Goal: Book appointment/travel/reservation

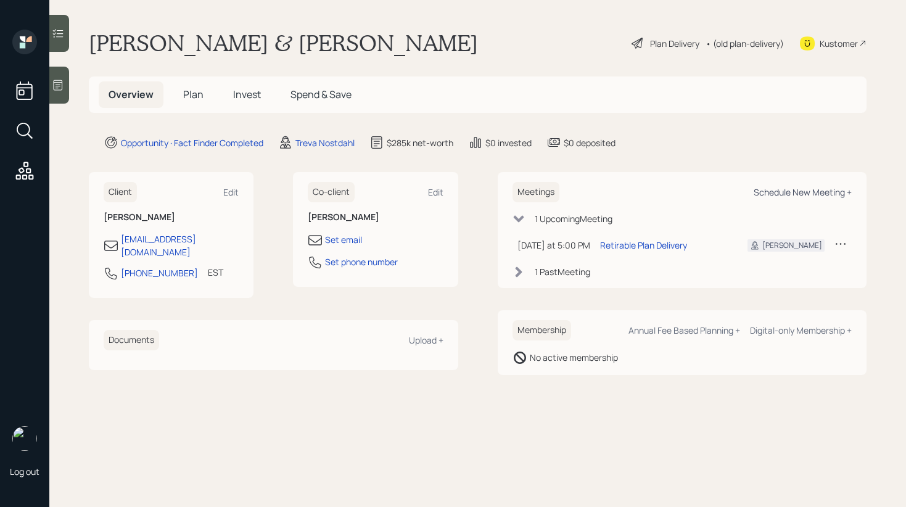
click at [788, 188] on div "Schedule New Meeting +" at bounding box center [802, 192] width 98 height 12
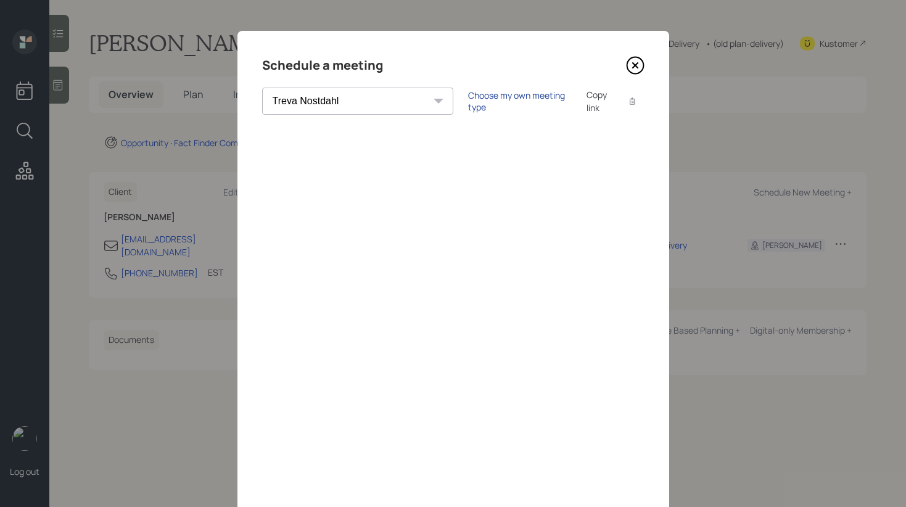
click at [468, 105] on div "Choose my own meeting type" at bounding box center [520, 100] width 104 height 23
click at [356, 104] on select "[PERSON_NAME] [PERSON_NAME] [PERSON_NAME] [PERSON_NAME] [PERSON_NAME] [PERSON_N…" at bounding box center [368, 101] width 213 height 27
select select "round-[PERSON_NAME]"
click at [262, 88] on select "[PERSON_NAME] [PERSON_NAME] [PERSON_NAME] [PERSON_NAME] [PERSON_NAME] [PERSON_N…" at bounding box center [368, 101] width 213 height 27
click at [489, 99] on div "Use meeting type for lifecycle stage" at bounding box center [560, 102] width 142 height 12
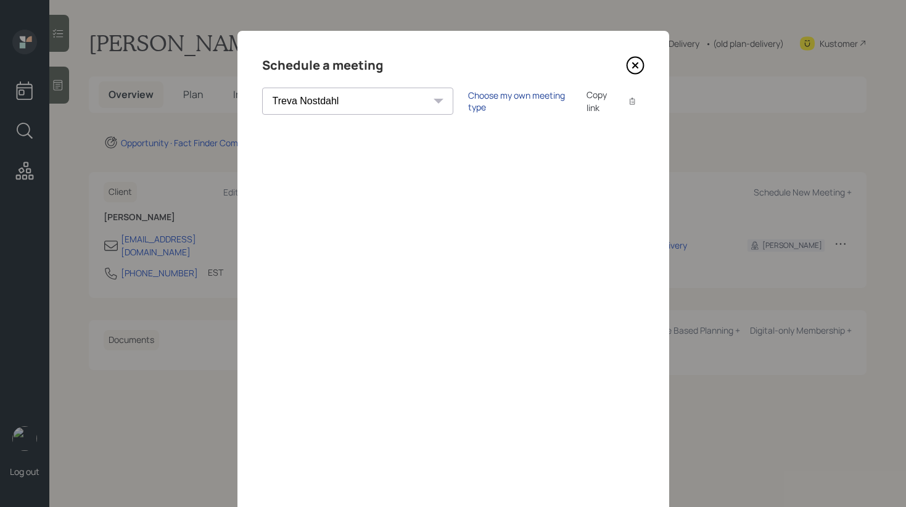
click at [468, 103] on div "Choose my own meeting type" at bounding box center [520, 100] width 104 height 23
click at [632, 60] on icon at bounding box center [635, 65] width 18 height 18
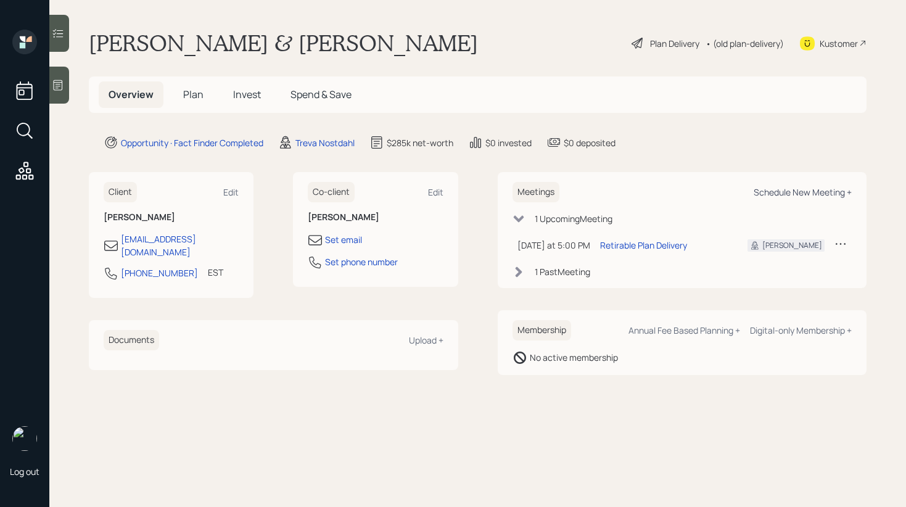
click at [788, 194] on div "Schedule New Meeting +" at bounding box center [802, 192] width 98 height 12
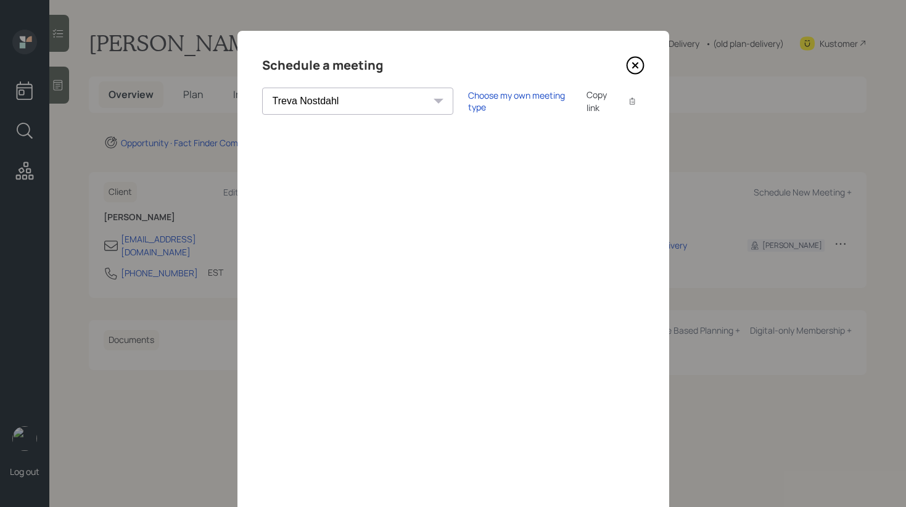
click at [347, 105] on select "[PERSON_NAME] [PERSON_NAME] [PERSON_NAME] [PERSON_NAME] [PERSON_NAME] [PERSON_N…" at bounding box center [357, 101] width 191 height 27
select select "round-[PERSON_NAME]"
click at [262, 88] on select "[PERSON_NAME] [PERSON_NAME] [PERSON_NAME] [PERSON_NAME] [PERSON_NAME] [PERSON_N…" at bounding box center [357, 101] width 191 height 27
click at [468, 102] on div "Choose my own meeting type" at bounding box center [520, 100] width 104 height 23
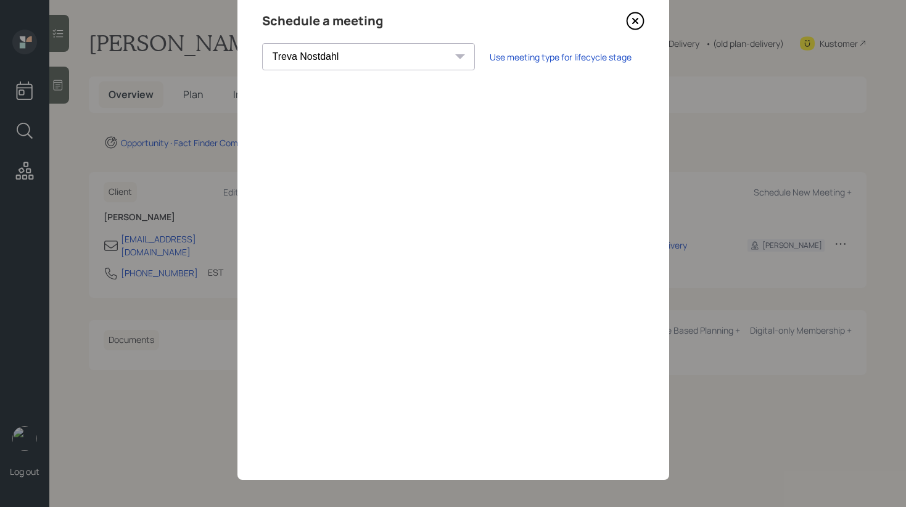
scroll to position [48, 0]
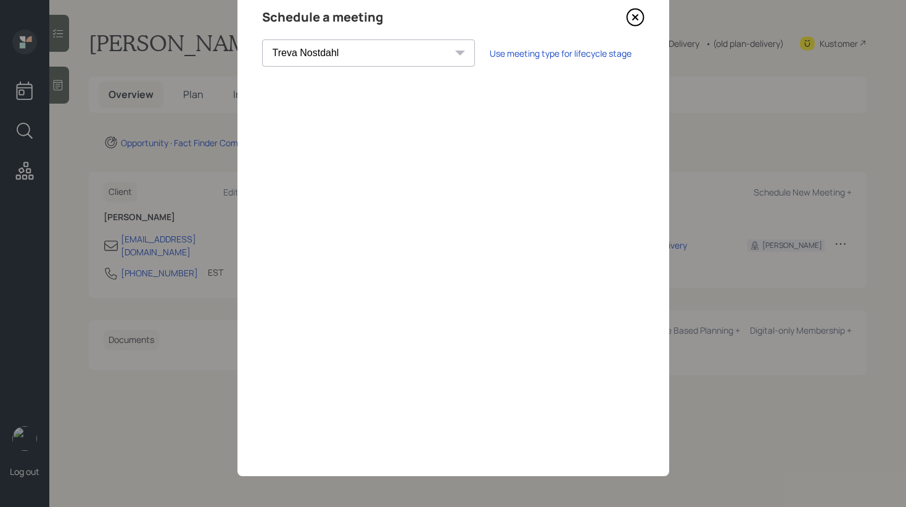
click at [636, 10] on icon at bounding box center [635, 17] width 18 height 18
